Goal: Task Accomplishment & Management: Use online tool/utility

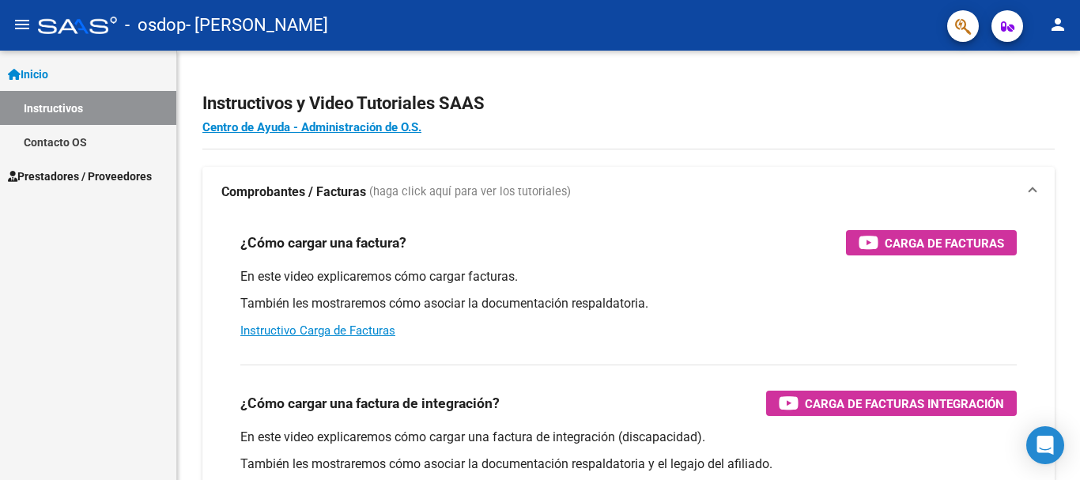
click at [71, 173] on span "Prestadores / Proveedores" at bounding box center [80, 176] width 144 height 17
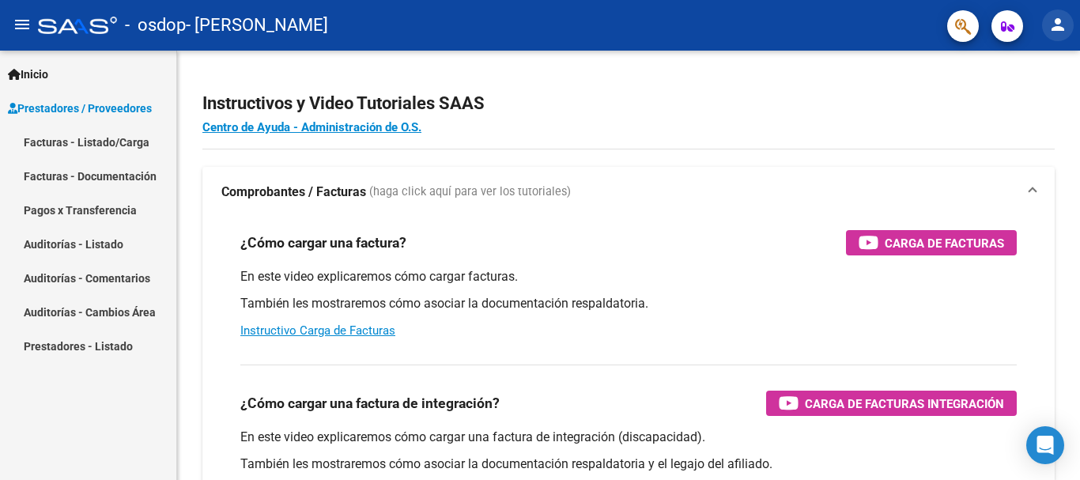
click at [1063, 27] on mat-icon "person" at bounding box center [1057, 24] width 19 height 19
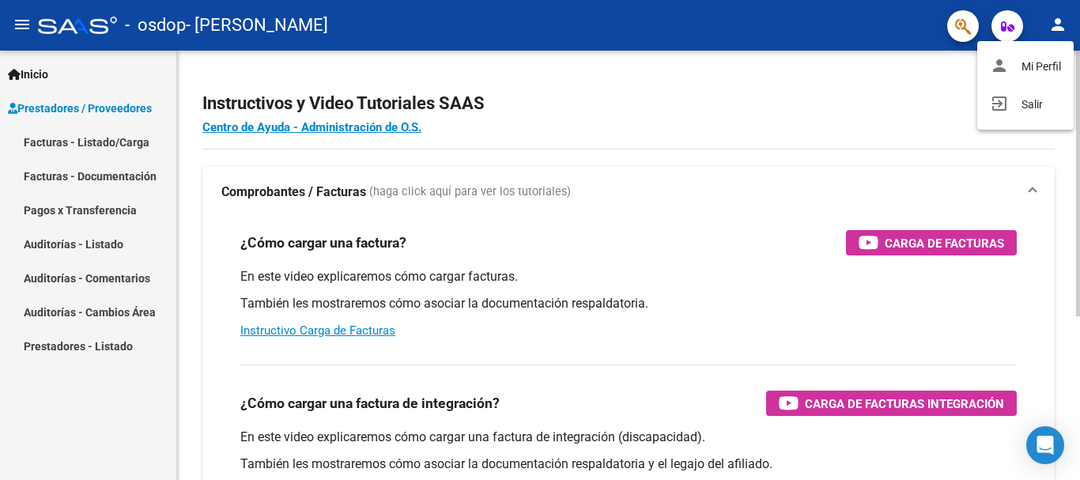
click at [1033, 98] on button "exit_to_app Salir" at bounding box center [1025, 104] width 96 height 38
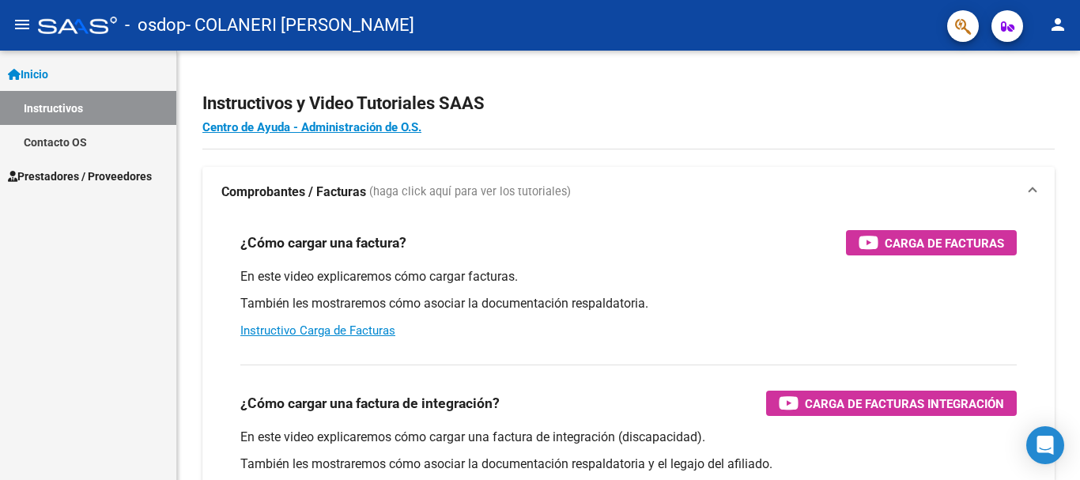
click at [76, 175] on span "Prestadores / Proveedores" at bounding box center [80, 176] width 144 height 17
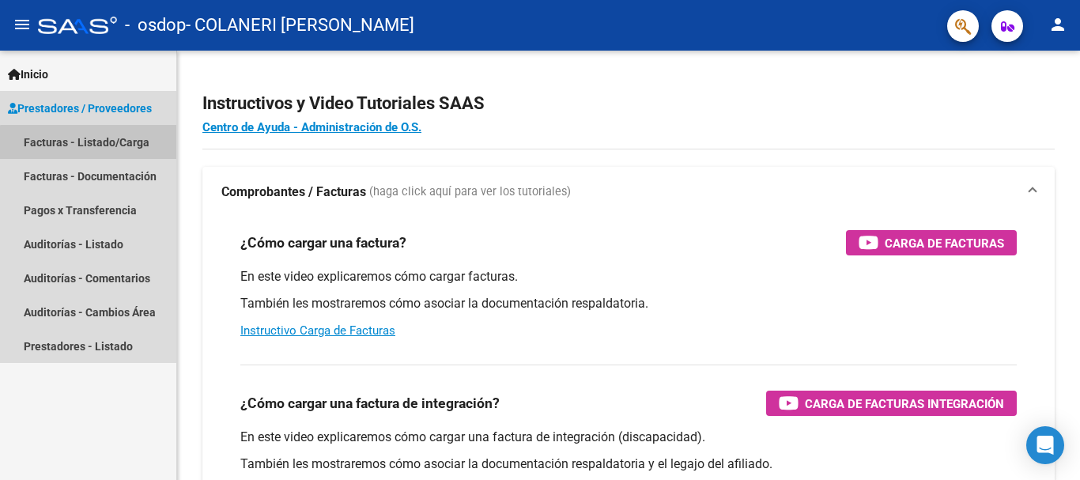
click at [94, 147] on link "Facturas - Listado/Carga" at bounding box center [88, 142] width 176 height 34
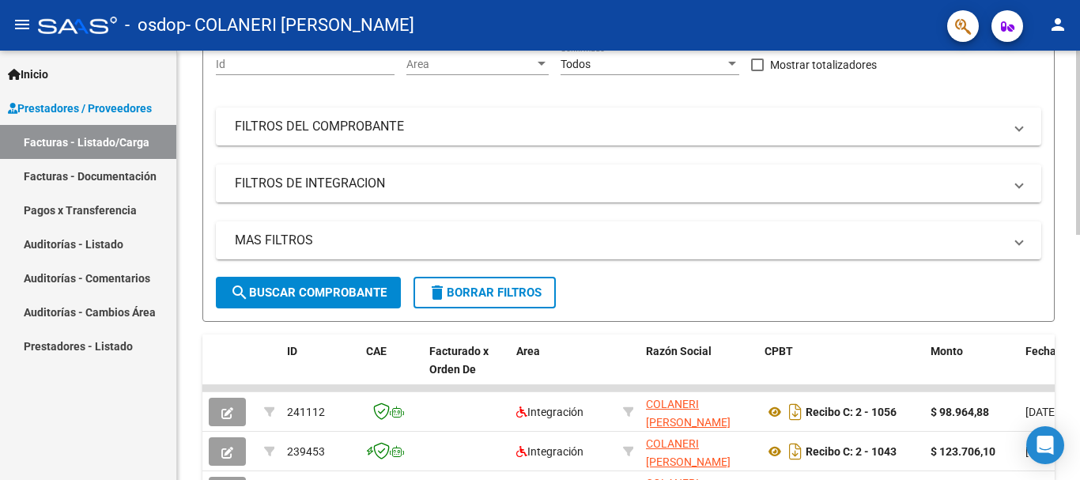
scroll to position [158, 0]
click at [368, 130] on mat-panel-title "FILTROS DEL COMPROBANTE" at bounding box center [619, 125] width 768 height 17
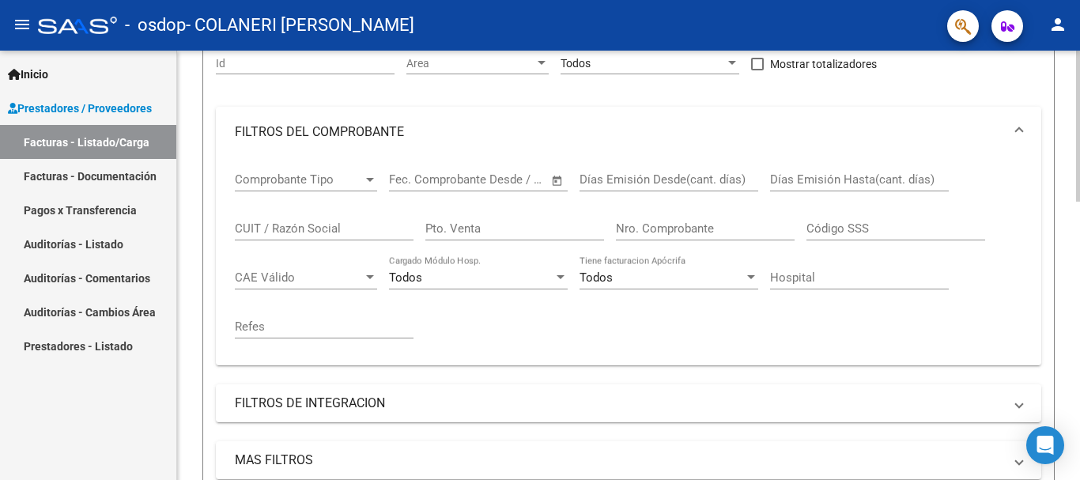
click at [710, 230] on input "Nro. Comprobante" at bounding box center [705, 228] width 179 height 14
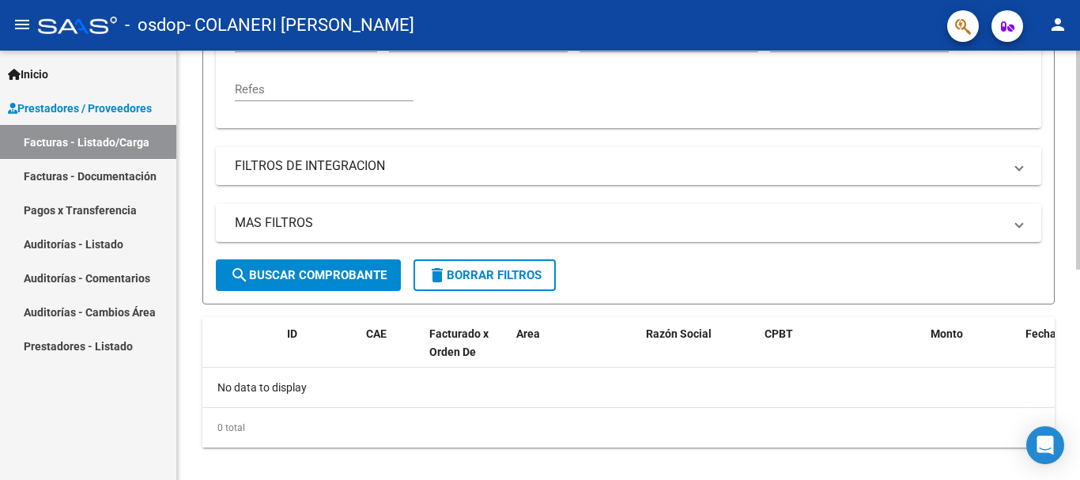
type input "1026"
click at [303, 270] on span "search Buscar Comprobante" at bounding box center [308, 275] width 157 height 14
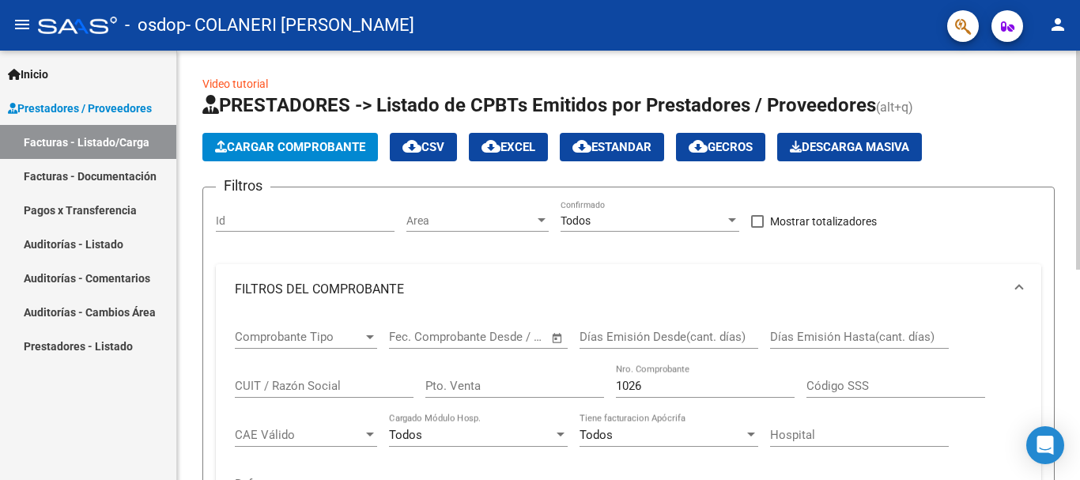
scroll to position [0, 0]
